Goal: Task Accomplishment & Management: Complete application form

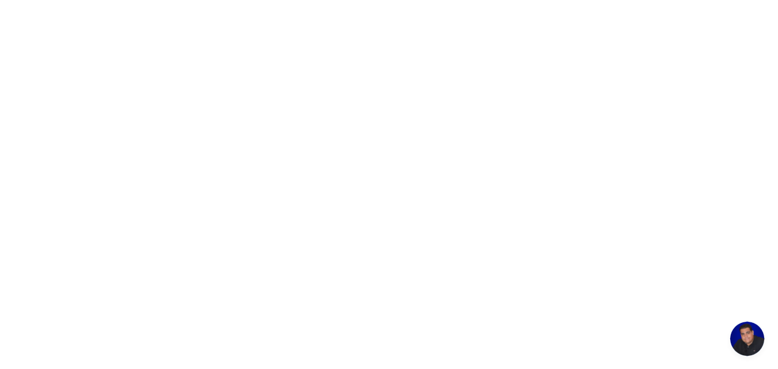
scroll to position [208, 0]
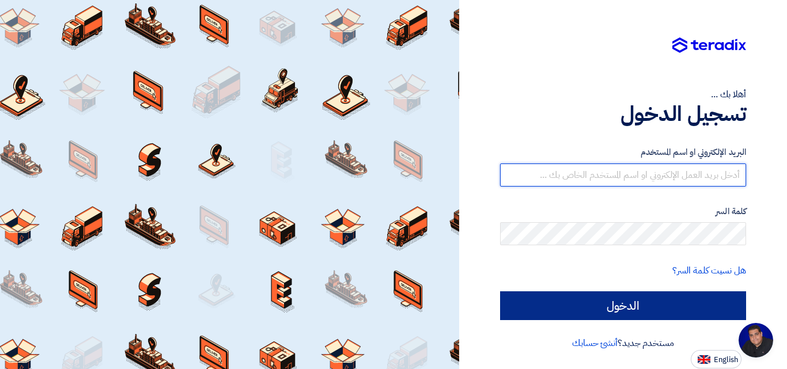
type input "[EMAIL_ADDRESS][DOMAIN_NAME]"
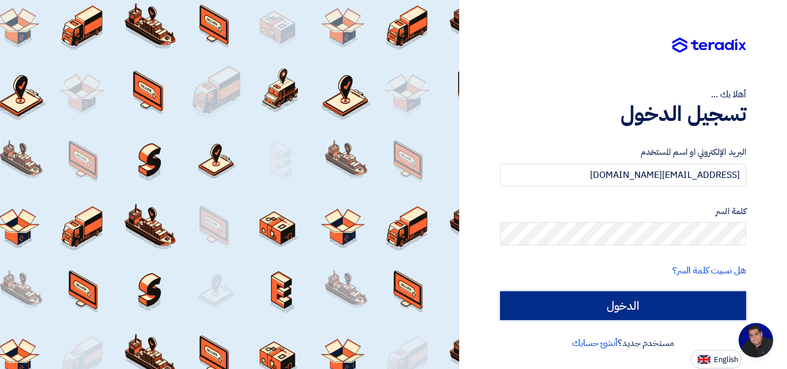
click at [594, 309] on input "الدخول" at bounding box center [623, 305] width 246 height 29
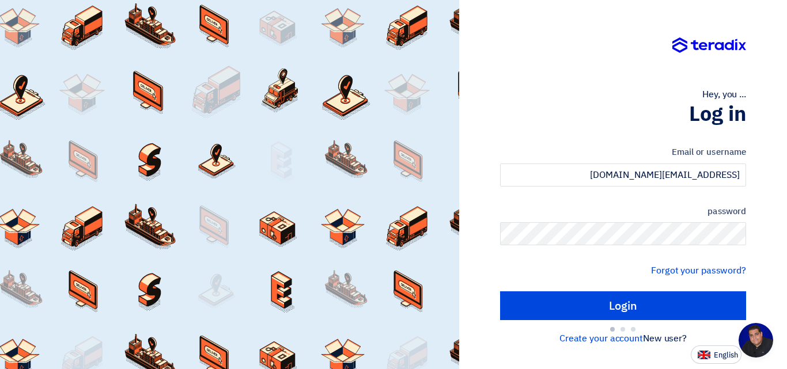
type input "Sign in"
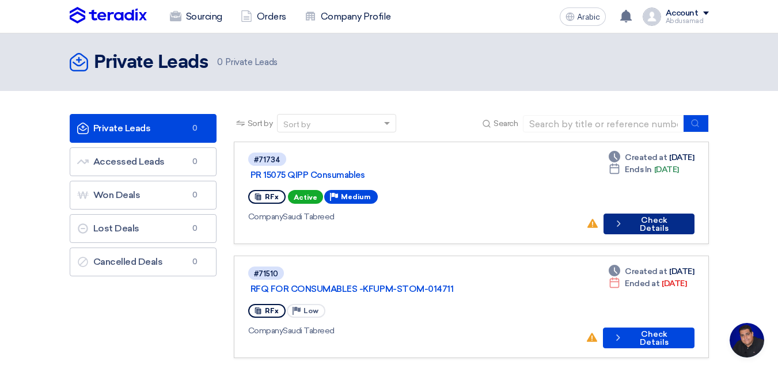
click at [649, 215] on font "Check Details" at bounding box center [654, 224] width 29 height 18
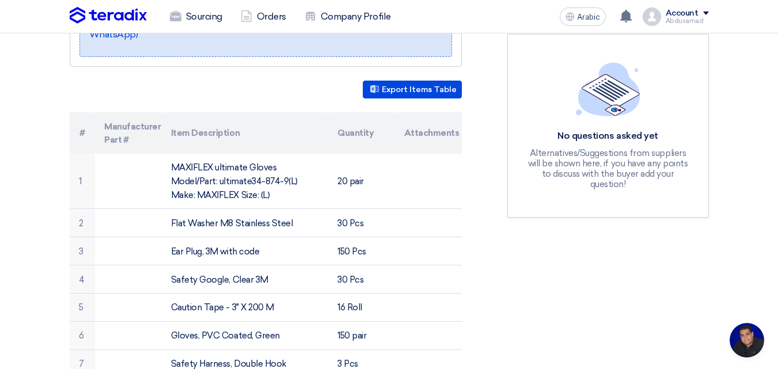
scroll to position [115, 0]
